Goal: Navigation & Orientation: Find specific page/section

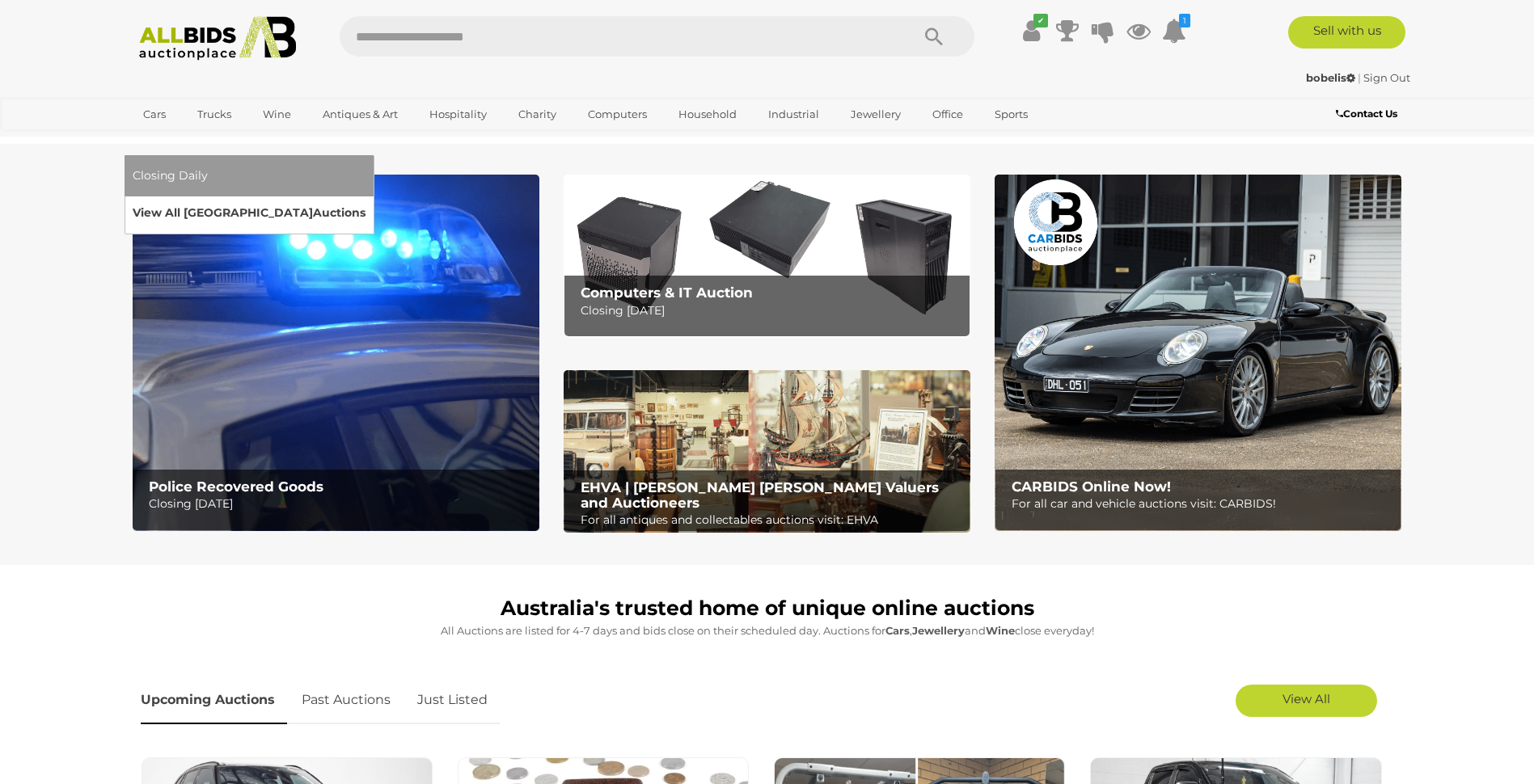
click at [365, 201] on link "View All Sydney Auctions" at bounding box center [249, 213] width 233 height 25
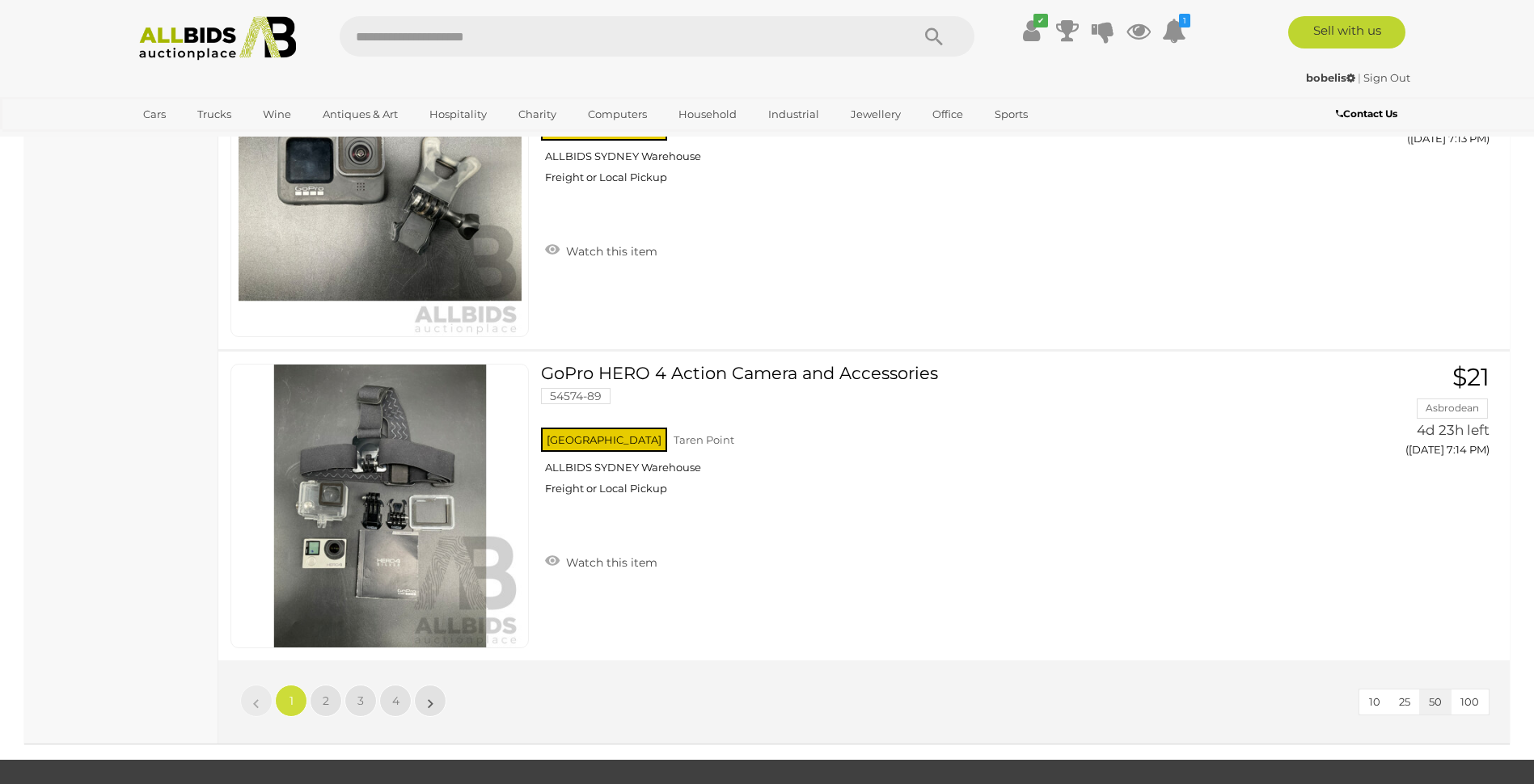
scroll to position [15121, 0]
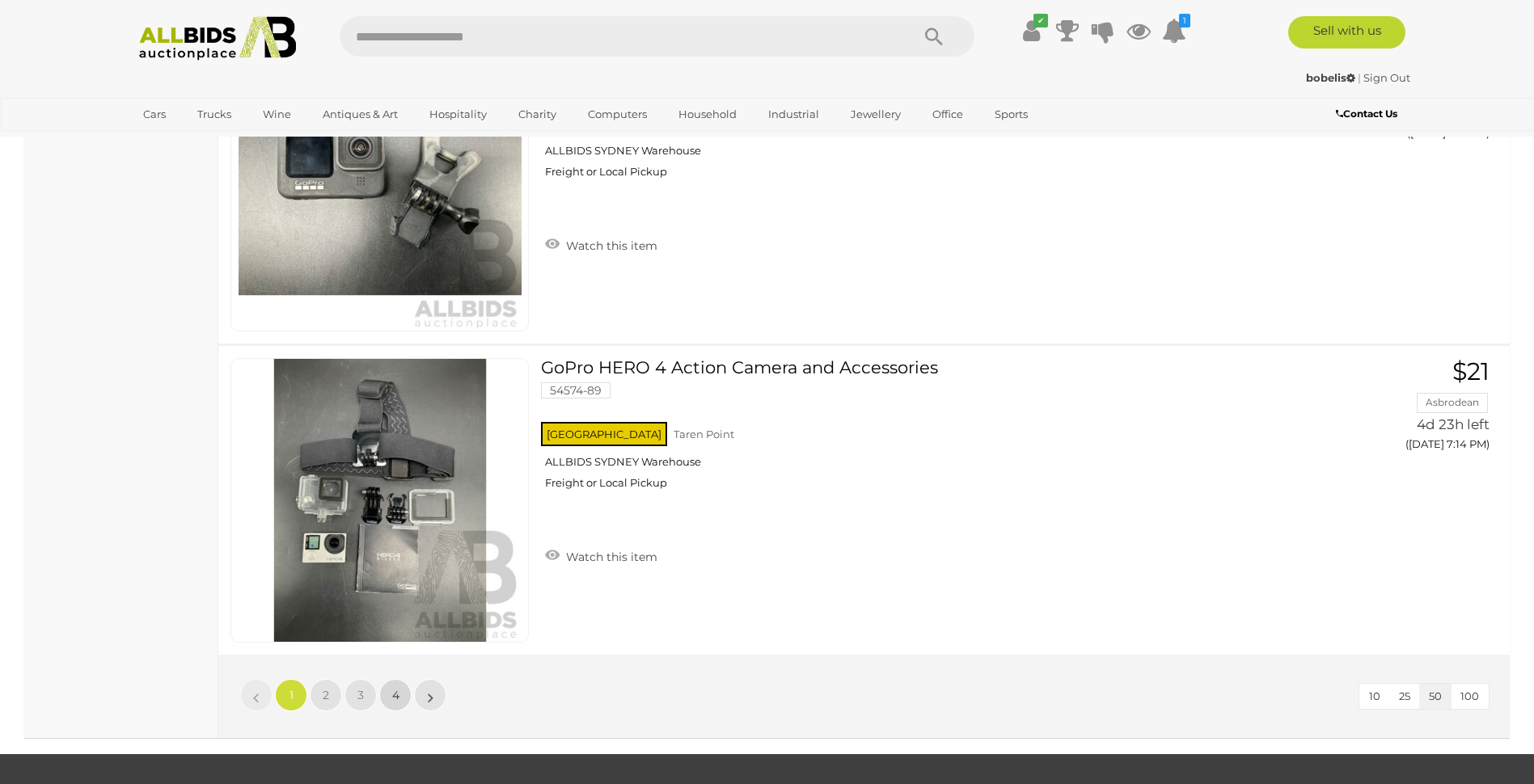
click at [395, 694] on span "4" at bounding box center [396, 695] width 8 height 14
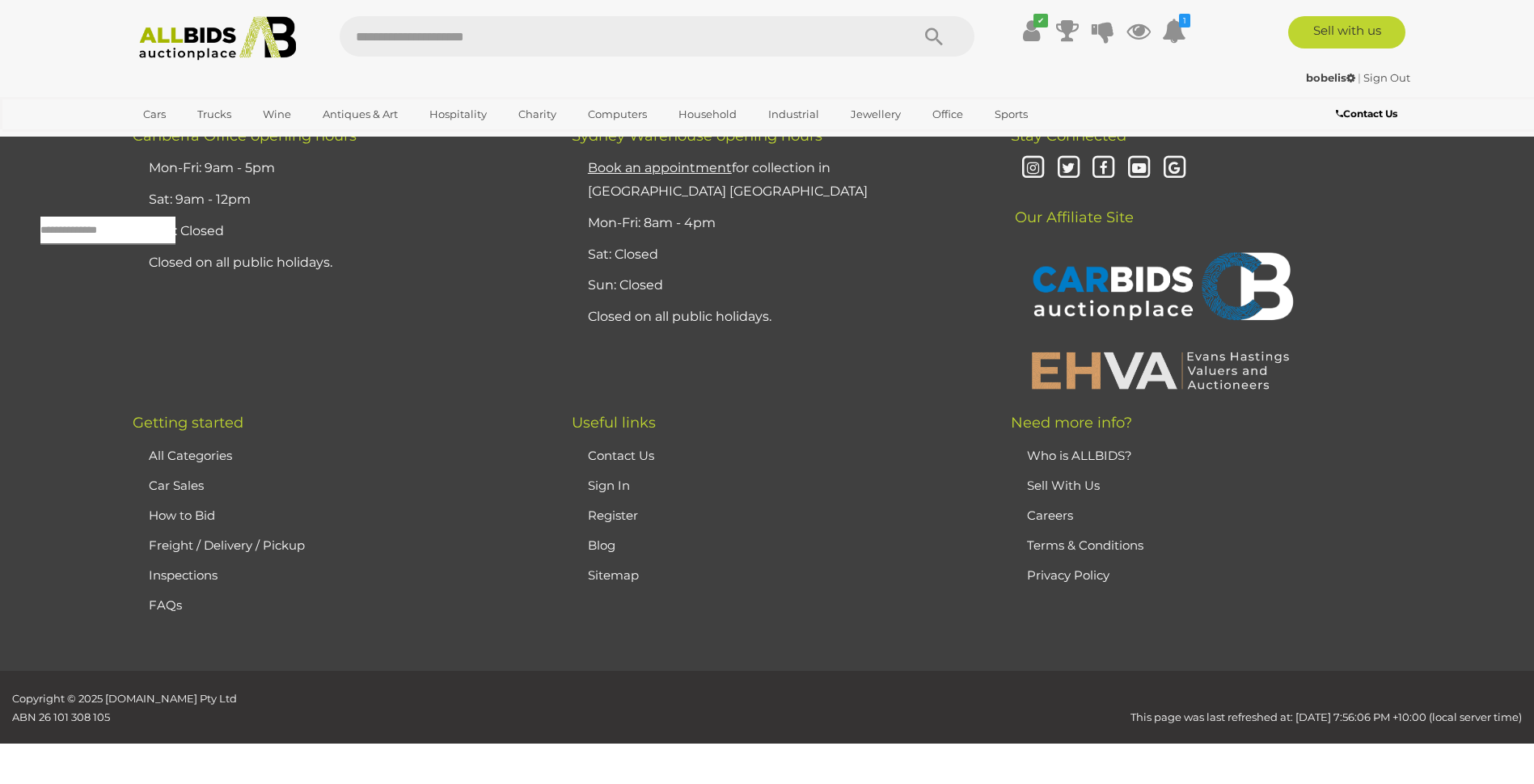
scroll to position [51, 0]
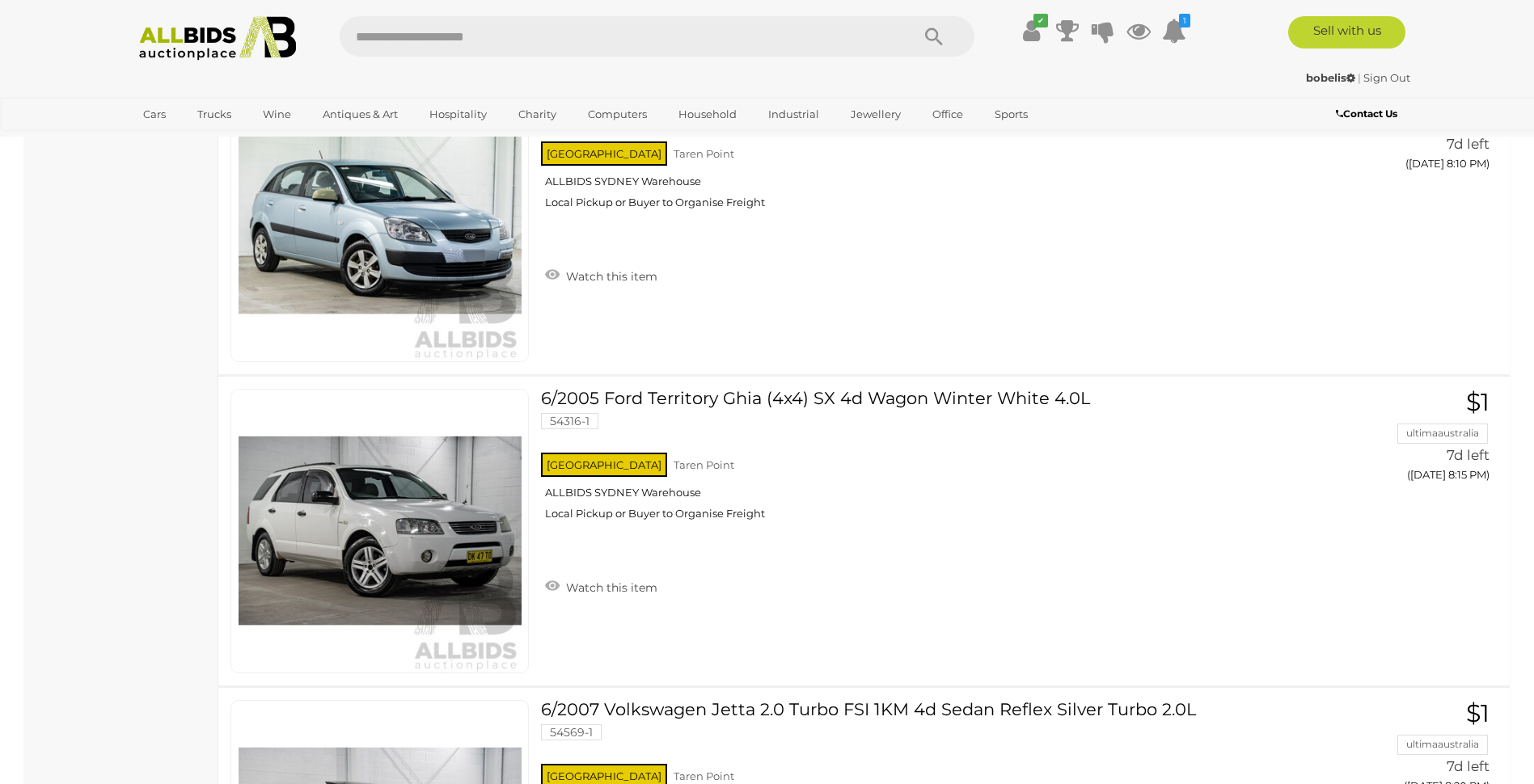
scroll to position [10173, 0]
